Goal: Navigation & Orientation: Find specific page/section

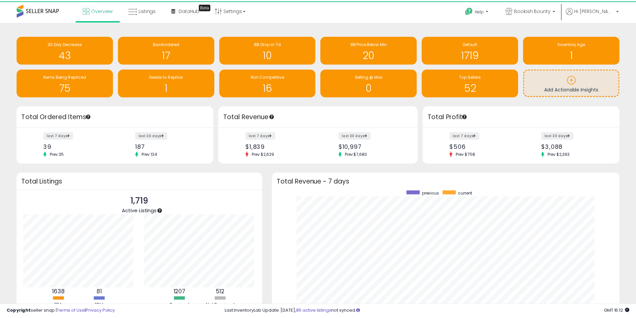
scroll to position [333613, 333405]
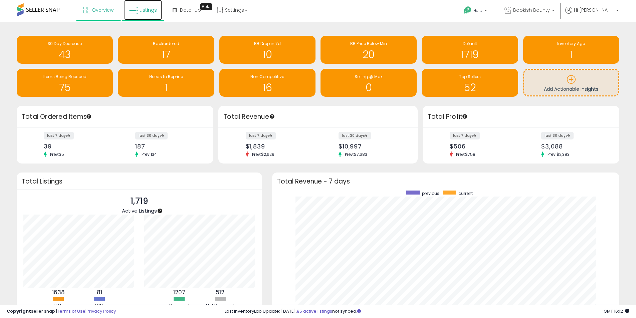
click at [152, 7] on span "Listings" at bounding box center [148, 10] width 17 height 7
